Goal: Entertainment & Leisure: Consume media (video, audio)

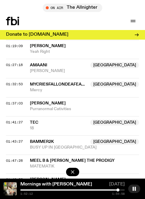
scroll to position [719, 0]
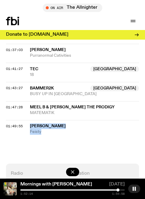
drag, startPoint x: 44, startPoint y: 132, endPoint x: 28, endPoint y: 127, distance: 16.8
click at [28, 127] on div "01:49:55 [PERSON_NAME] Feisty" at bounding box center [72, 127] width 133 height 15
copy div "[PERSON_NAME] Feisty"
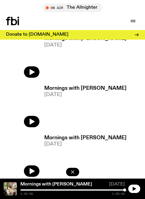
scroll to position [396, 0]
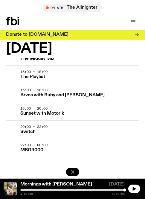
scroll to position [916, 0]
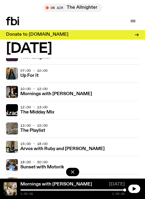
click at [40, 147] on h3 "Arvos with Ruby and [PERSON_NAME]" at bounding box center [62, 148] width 84 height 4
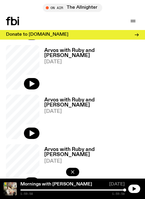
scroll to position [310, 0]
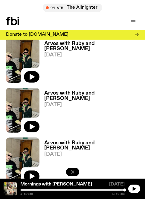
click at [37, 77] on button "button" at bounding box center [32, 76] width 16 height 11
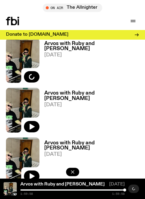
drag, startPoint x: 81, startPoint y: 43, endPoint x: 85, endPoint y: 52, distance: 10.2
click at [81, 43] on h3 "Arvos with Ruby and [PERSON_NAME]" at bounding box center [91, 46] width 95 height 10
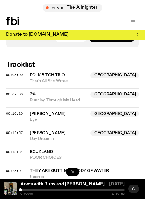
scroll to position [360, 0]
